Goal: Task Accomplishment & Management: Manage account settings

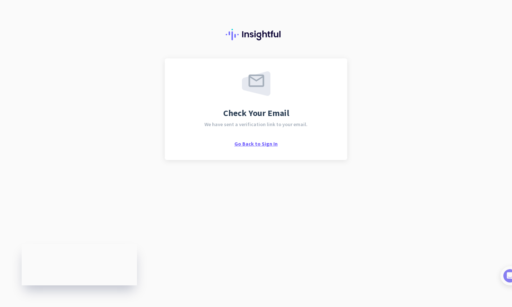
click at [262, 143] on span "Go Back to Sign In" at bounding box center [255, 143] width 43 height 6
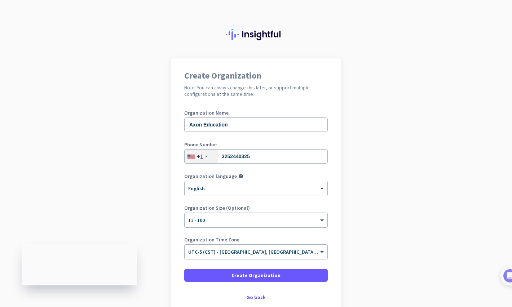
click at [242, 228] on div "Organization Size (Optional) × 11 - 100" at bounding box center [255, 219] width 143 height 29
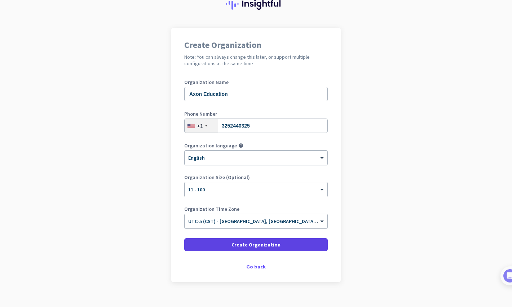
scroll to position [31, 0]
click at [257, 243] on span "Create Organization" at bounding box center [255, 244] width 49 height 7
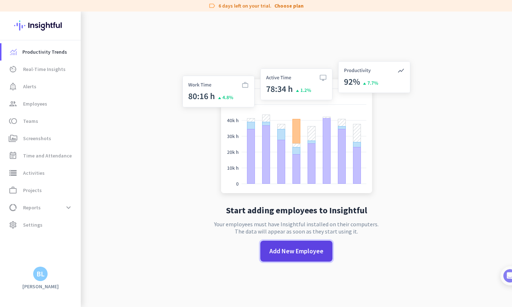
click at [307, 256] on span at bounding box center [296, 250] width 72 height 17
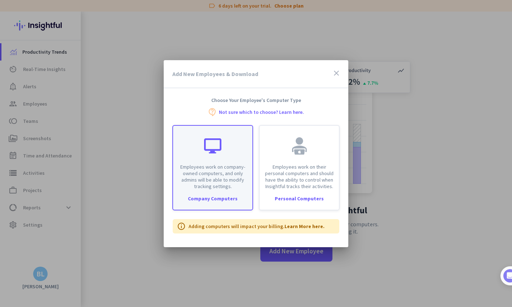
click at [233, 151] on div "Employees work on company-owned computers, and only admins will be able to modi…" at bounding box center [212, 158] width 79 height 64
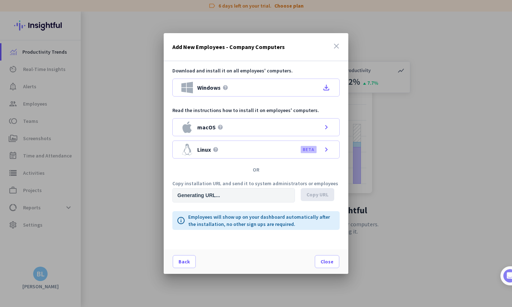
type input "https://app.insightful.io/#/installation/company?token=eyJhbGciOiJIUzI1NiIsInR5…"
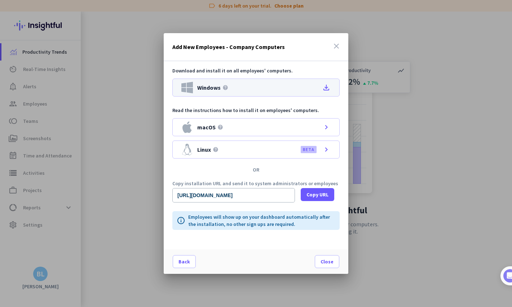
click at [327, 88] on icon "file_download" at bounding box center [326, 87] width 9 height 9
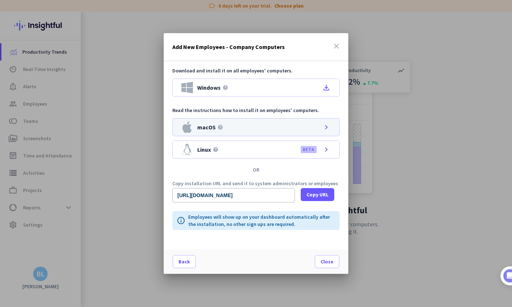
click at [327, 128] on icon "chevron_right" at bounding box center [326, 127] width 9 height 9
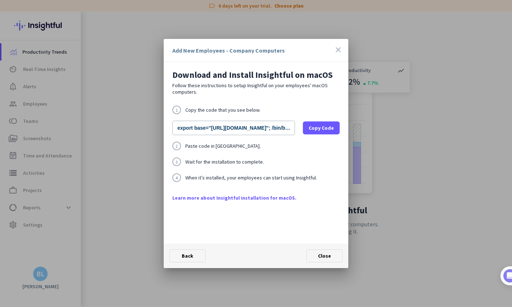
click at [336, 48] on icon "close" at bounding box center [338, 49] width 9 height 9
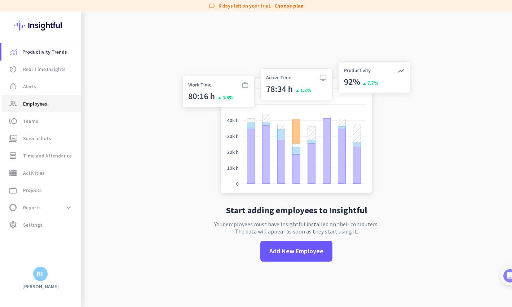
click at [36, 108] on link "group Employees" at bounding box center [40, 103] width 79 height 17
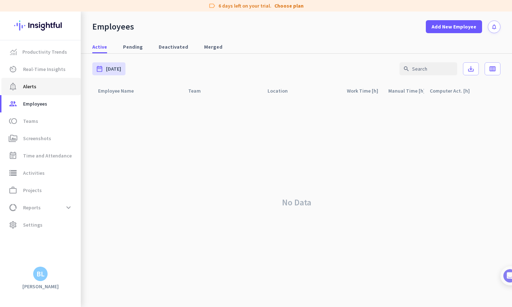
click at [38, 91] on link "notification_important Alerts" at bounding box center [40, 86] width 79 height 17
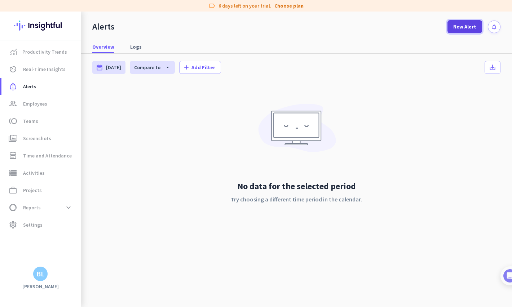
click at [461, 24] on span "New Alert" at bounding box center [464, 26] width 23 height 7
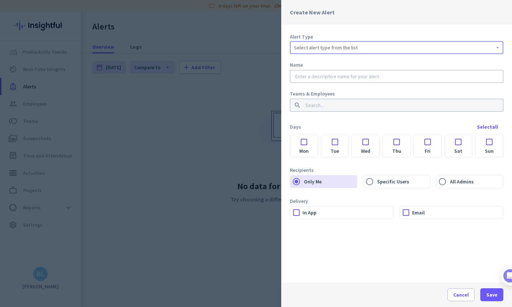
click at [340, 46] on span "Select alert type from the list" at bounding box center [326, 47] width 64 height 7
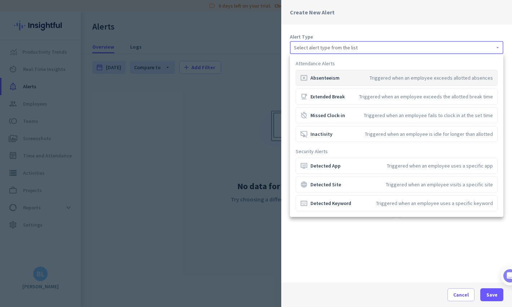
click at [346, 79] on div "cancel_presentation Absenteeism Triggered when an employee exceeds allotted abs…" at bounding box center [396, 77] width 192 height 7
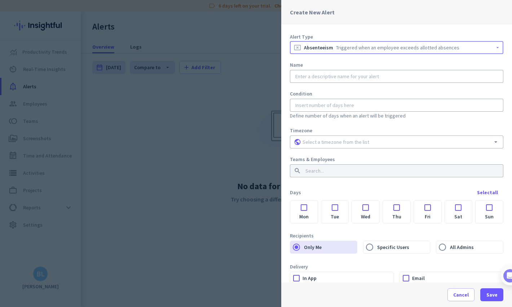
click at [346, 47] on div "Triggered when an employee exceeds allotted absences" at bounding box center [397, 47] width 123 height 7
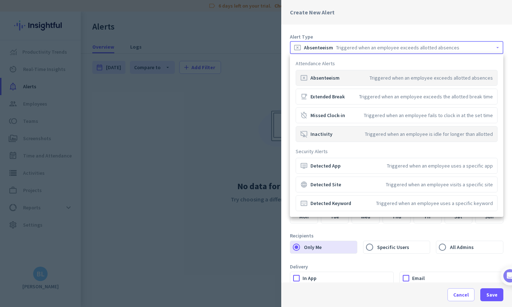
click at [330, 133] on div "desktop_access_disabled Inactivity" at bounding box center [316, 133] width 32 height 7
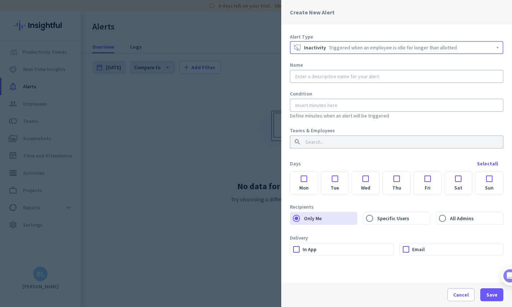
click at [232, 107] on div at bounding box center [256, 153] width 512 height 307
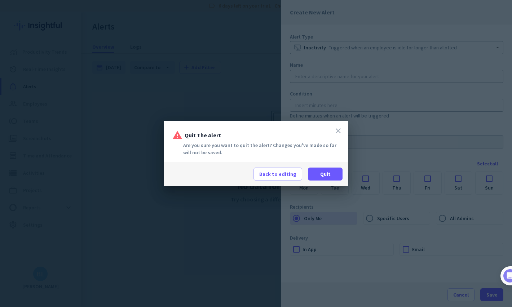
click at [340, 130] on icon "close" at bounding box center [338, 130] width 9 height 9
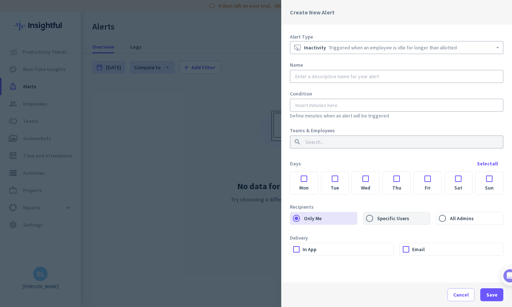
click at [385, 220] on label "Specific Users" at bounding box center [402, 218] width 54 height 12
click at [375, 220] on input "Specific Users" at bounding box center [369, 218] width 12 height 12
radio input "true"
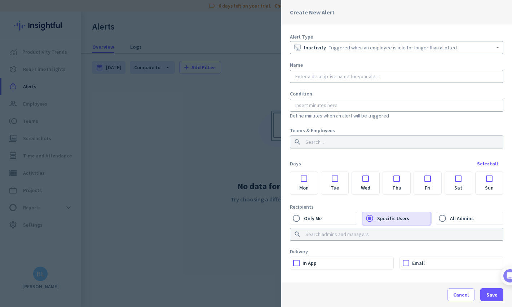
click at [376, 233] on input at bounding box center [394, 234] width 181 height 7
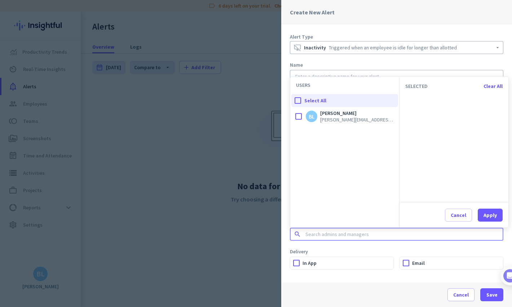
click at [453, 169] on cdk-virtual-scroll-viewport at bounding box center [453, 149] width 109 height 102
click at [462, 223] on div "Cancel Apply" at bounding box center [453, 215] width 109 height 24
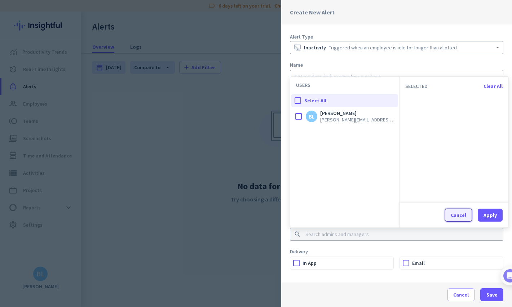
click at [461, 219] on button "Cancel" at bounding box center [458, 215] width 27 height 13
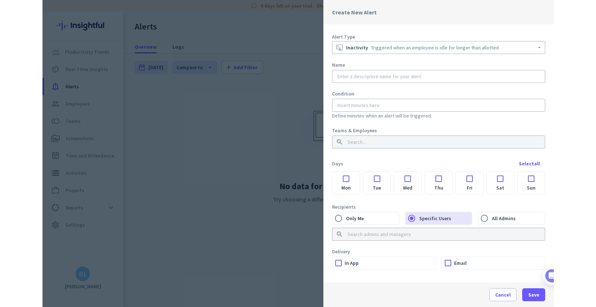
scroll to position [4, 0]
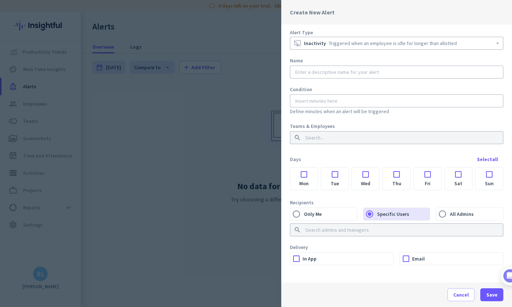
click at [226, 124] on div at bounding box center [256, 153] width 512 height 307
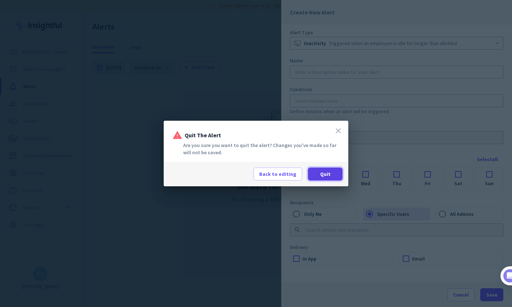
click at [323, 175] on span "Quit" at bounding box center [325, 173] width 10 height 7
